Goal: Task Accomplishment & Management: Manage account settings

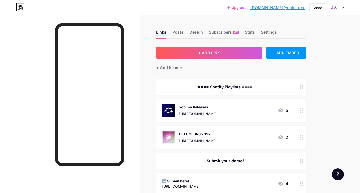
click at [208, 108] on div "Yobimo Releases" at bounding box center [198, 106] width 38 height 5
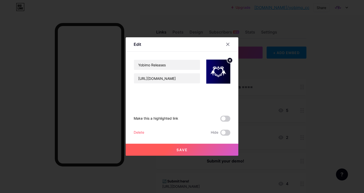
click at [228, 61] on circle at bounding box center [230, 61] width 6 height 6
click at [216, 69] on icon at bounding box center [217, 69] width 5 height 2
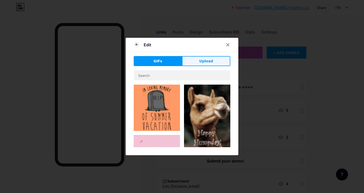
click at [204, 60] on span "Upload" at bounding box center [206, 61] width 14 height 5
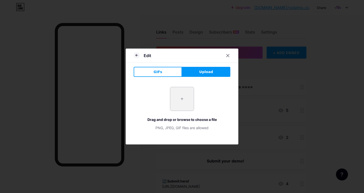
click at [186, 102] on input "file" at bounding box center [182, 99] width 24 height 24
type input "C:\fakepath\SpotifyAlbum-PFP-Releases.jpg"
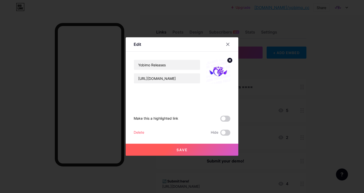
drag, startPoint x: 223, startPoint y: 118, endPoint x: 222, endPoint y: 124, distance: 5.7
click at [223, 118] on span at bounding box center [225, 119] width 10 height 6
click at [220, 120] on input "checkbox" at bounding box center [220, 120] width 0 height 0
click at [210, 144] on button "Save" at bounding box center [182, 150] width 113 height 12
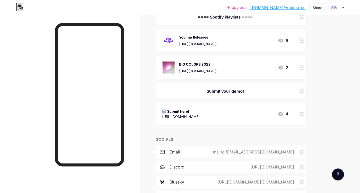
scroll to position [71, 0]
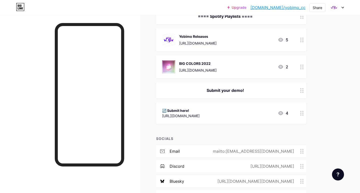
click at [244, 104] on div "↪️ Submit here! [URL][DOMAIN_NAME] 4" at bounding box center [231, 113] width 150 height 22
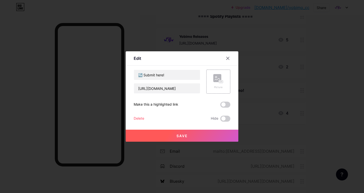
click at [223, 106] on span at bounding box center [225, 105] width 10 height 6
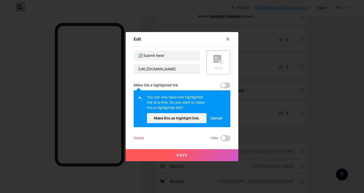
click at [217, 119] on span "Cancel" at bounding box center [216, 117] width 12 height 5
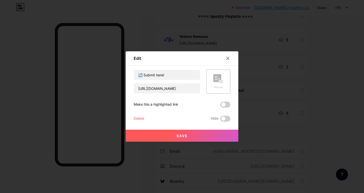
click at [222, 102] on span at bounding box center [225, 105] width 10 height 6
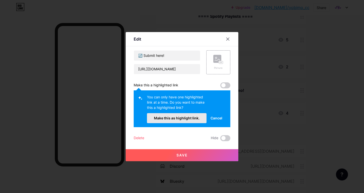
click at [180, 119] on span "Make this as highlight link." at bounding box center [177, 118] width 46 height 4
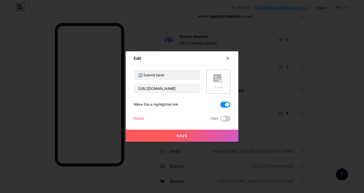
click at [191, 135] on button "Save" at bounding box center [182, 136] width 113 height 12
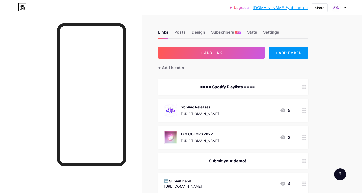
scroll to position [0, 0]
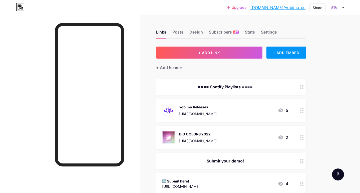
click at [189, 29] on div "Links Posts Design Subscribers NEW Stats Settings" at bounding box center [231, 30] width 150 height 18
click at [174, 31] on div "Posts" at bounding box center [177, 33] width 11 height 9
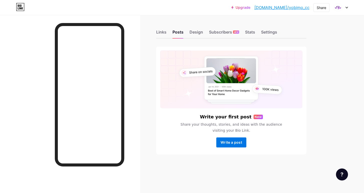
click at [239, 144] on span "Write a post" at bounding box center [232, 142] width 22 height 4
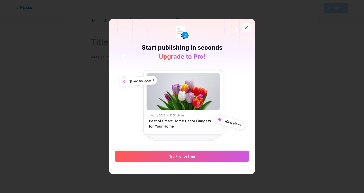
click at [248, 26] on div at bounding box center [246, 27] width 9 height 9
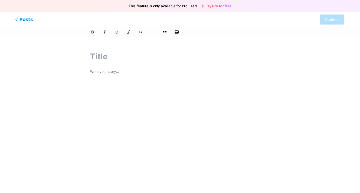
click at [18, 18] on span "Posts" at bounding box center [24, 19] width 18 height 7
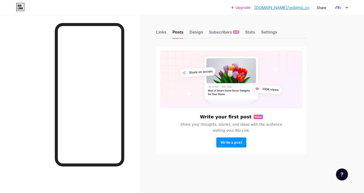
click at [250, 7] on link "Upgrade" at bounding box center [240, 8] width 19 height 4
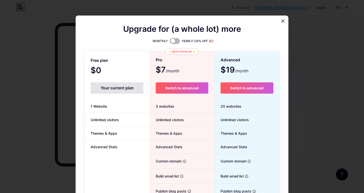
click at [174, 41] on span at bounding box center [175, 41] width 10 height 6
click at [170, 42] on input "checkbox" at bounding box center [170, 42] width 0 height 0
click at [172, 40] on span at bounding box center [175, 41] width 10 height 6
click at [170, 42] on input "checkbox" at bounding box center [170, 42] width 0 height 0
click at [172, 40] on span at bounding box center [175, 41] width 10 height 6
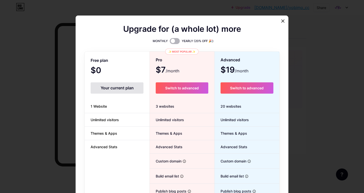
click at [170, 42] on input "checkbox" at bounding box center [170, 42] width 0 height 0
click at [172, 40] on span at bounding box center [175, 41] width 10 height 6
click at [170, 42] on input "checkbox" at bounding box center [170, 42] width 0 height 0
click at [172, 40] on span at bounding box center [175, 41] width 10 height 6
click at [170, 42] on input "checkbox" at bounding box center [170, 42] width 0 height 0
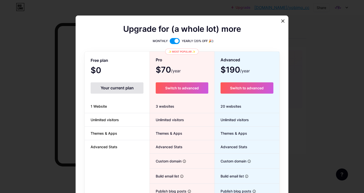
click at [172, 40] on span at bounding box center [175, 41] width 10 height 6
click at [170, 42] on input "checkbox" at bounding box center [170, 42] width 0 height 0
click at [172, 40] on span at bounding box center [175, 41] width 10 height 6
click at [170, 42] on input "checkbox" at bounding box center [170, 42] width 0 height 0
click at [172, 40] on span at bounding box center [175, 41] width 10 height 6
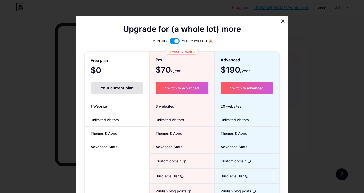
click at [170, 42] on input "checkbox" at bounding box center [170, 42] width 0 height 0
click at [171, 42] on span at bounding box center [175, 41] width 10 height 6
click at [170, 42] on input "checkbox" at bounding box center [170, 42] width 0 height 0
click at [171, 42] on span at bounding box center [175, 41] width 10 height 6
click at [170, 42] on input "checkbox" at bounding box center [170, 42] width 0 height 0
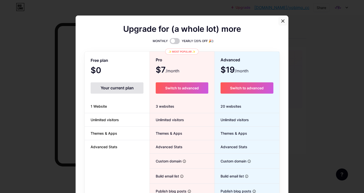
click at [278, 19] on div at bounding box center [282, 21] width 9 height 9
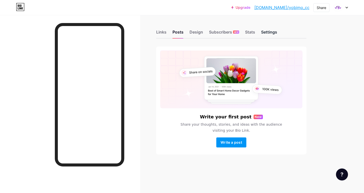
click at [271, 33] on div "Settings" at bounding box center [269, 33] width 16 height 9
